Goal: Check status: Check status

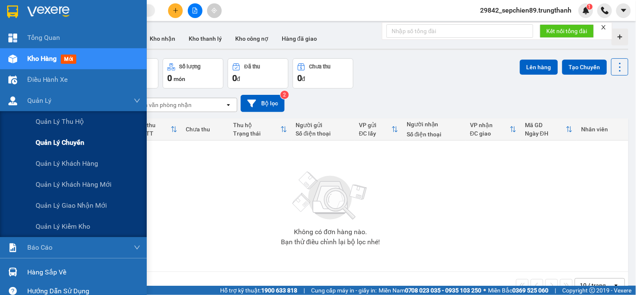
click at [65, 147] on span "Quản lý chuyến" at bounding box center [60, 142] width 49 height 10
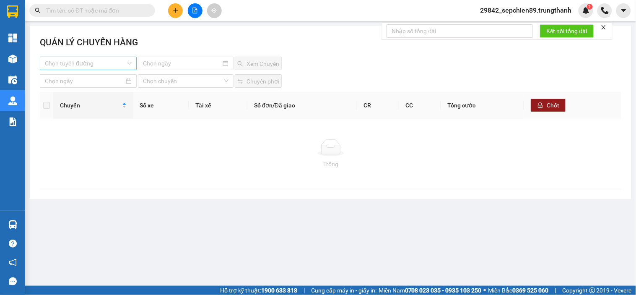
click at [93, 66] on input "search" at bounding box center [85, 63] width 81 height 13
click at [77, 93] on div "Vân Đồn - [GEOGRAPHIC_DATA]" at bounding box center [88, 93] width 87 height 9
click at [190, 59] on input at bounding box center [182, 63] width 78 height 9
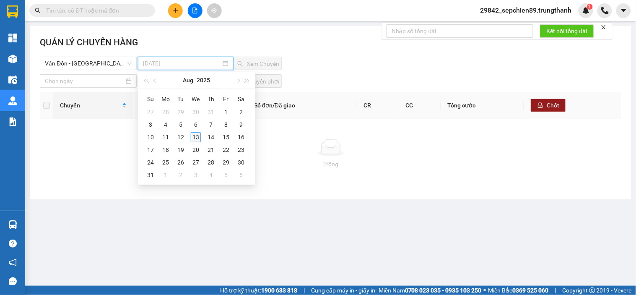
type input "[DATE]"
drag, startPoint x: 197, startPoint y: 136, endPoint x: 233, endPoint y: 106, distance: 46.3
click at [198, 136] on div "13" at bounding box center [196, 137] width 10 height 10
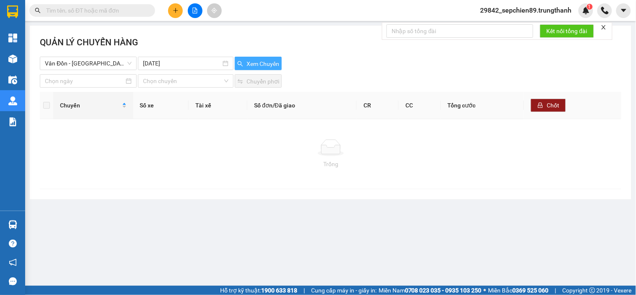
click at [261, 62] on span "Xem Chuyến" at bounding box center [262, 63] width 33 height 9
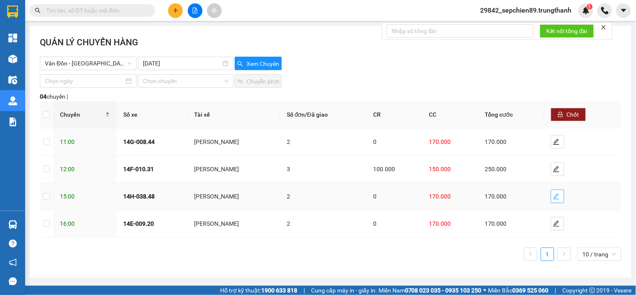
click at [563, 194] on span "edit" at bounding box center [557, 196] width 13 height 7
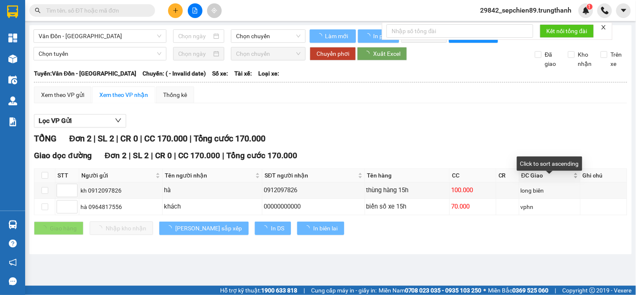
type input "[DATE]"
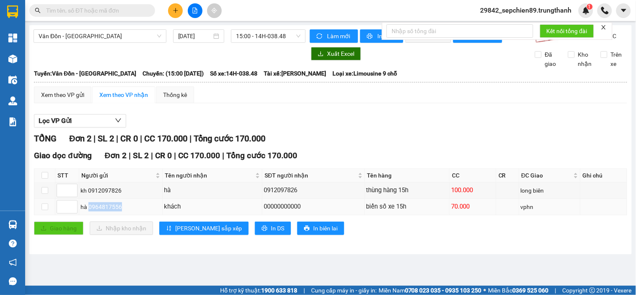
drag, startPoint x: 121, startPoint y: 215, endPoint x: 89, endPoint y: 214, distance: 31.4
click at [89, 211] on div "hà 0964817556" at bounding box center [120, 206] width 80 height 9
